Goal: Task Accomplishment & Management: Complete application form

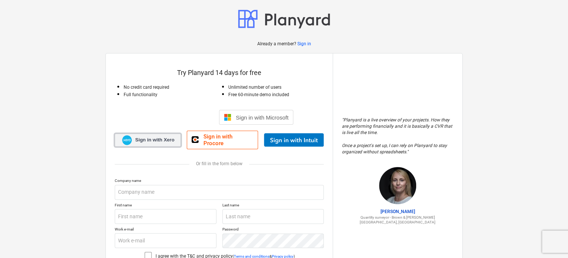
click at [131, 134] on link "Sign in with Xero" at bounding box center [148, 140] width 66 height 13
